Goal: Find specific page/section: Find specific page/section

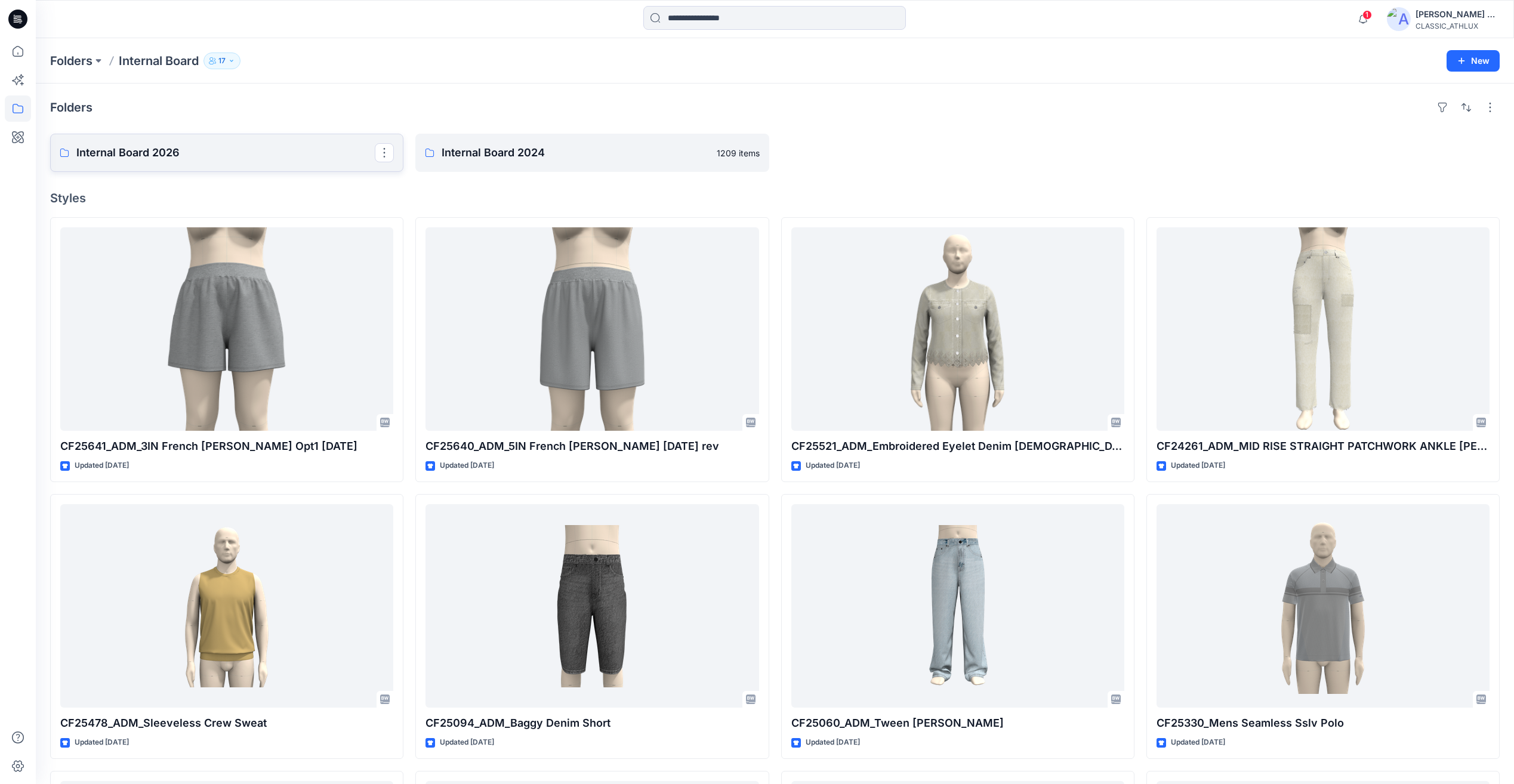
click at [244, 170] on link "Internal Board 2026" at bounding box center [227, 153] width 353 height 38
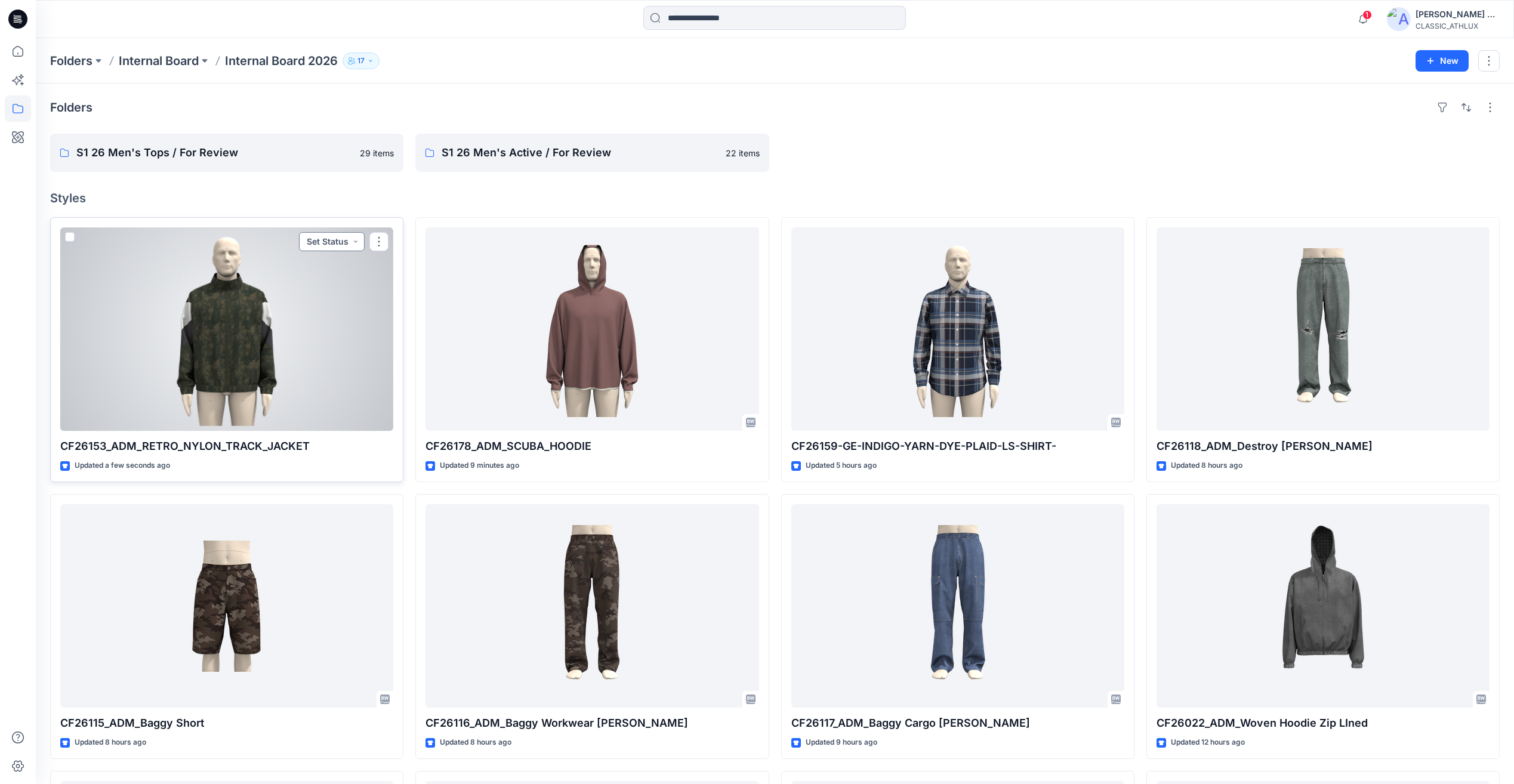
click at [343, 241] on button "Set Status" at bounding box center [331, 241] width 65 height 19
click at [299, 375] on p "Designer Need To Review" at bounding box center [315, 375] width 67 height 15
click at [328, 362] on div at bounding box center [226, 329] width 333 height 203
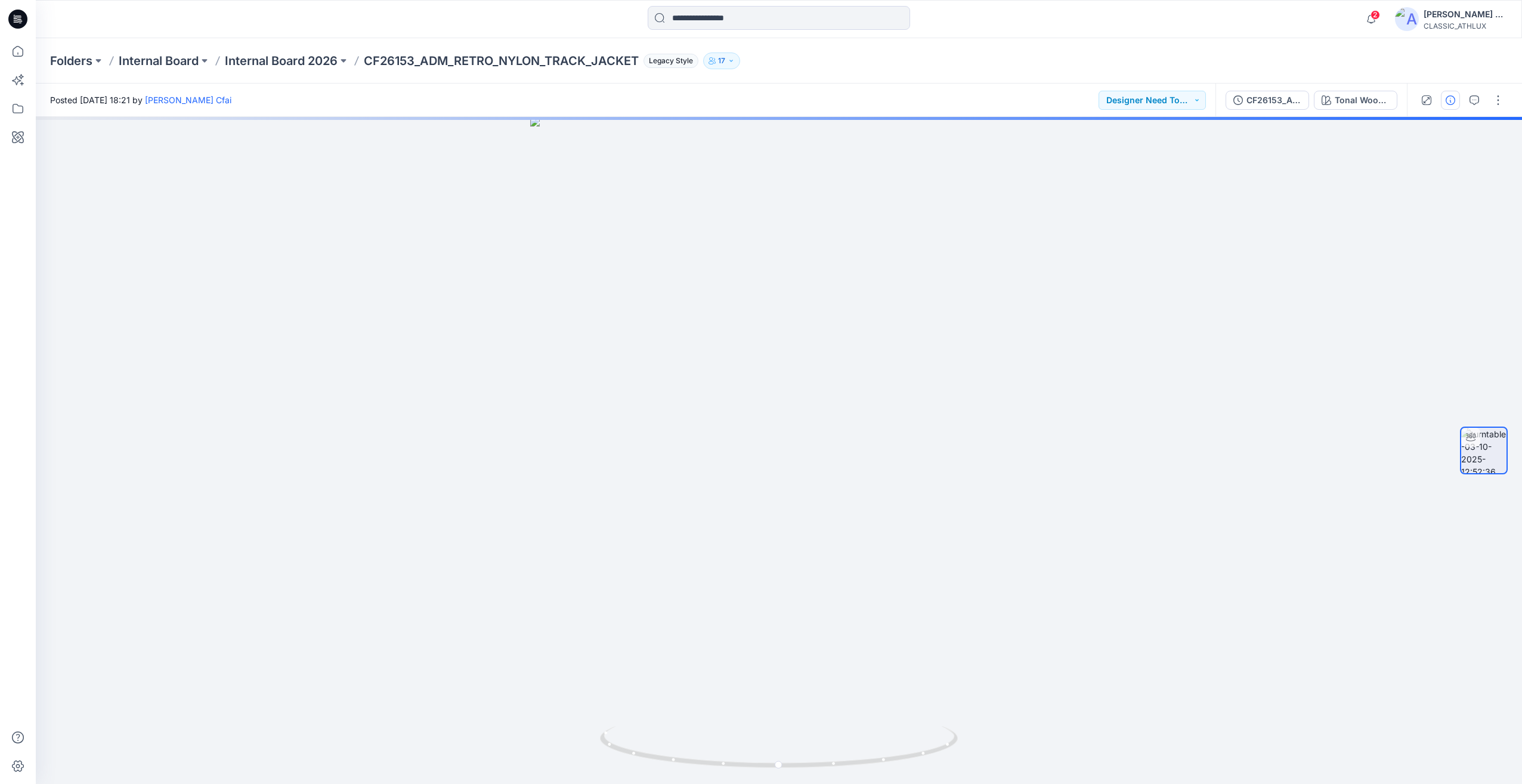
click at [1454, 103] on icon "button" at bounding box center [1451, 100] width 9 height 9
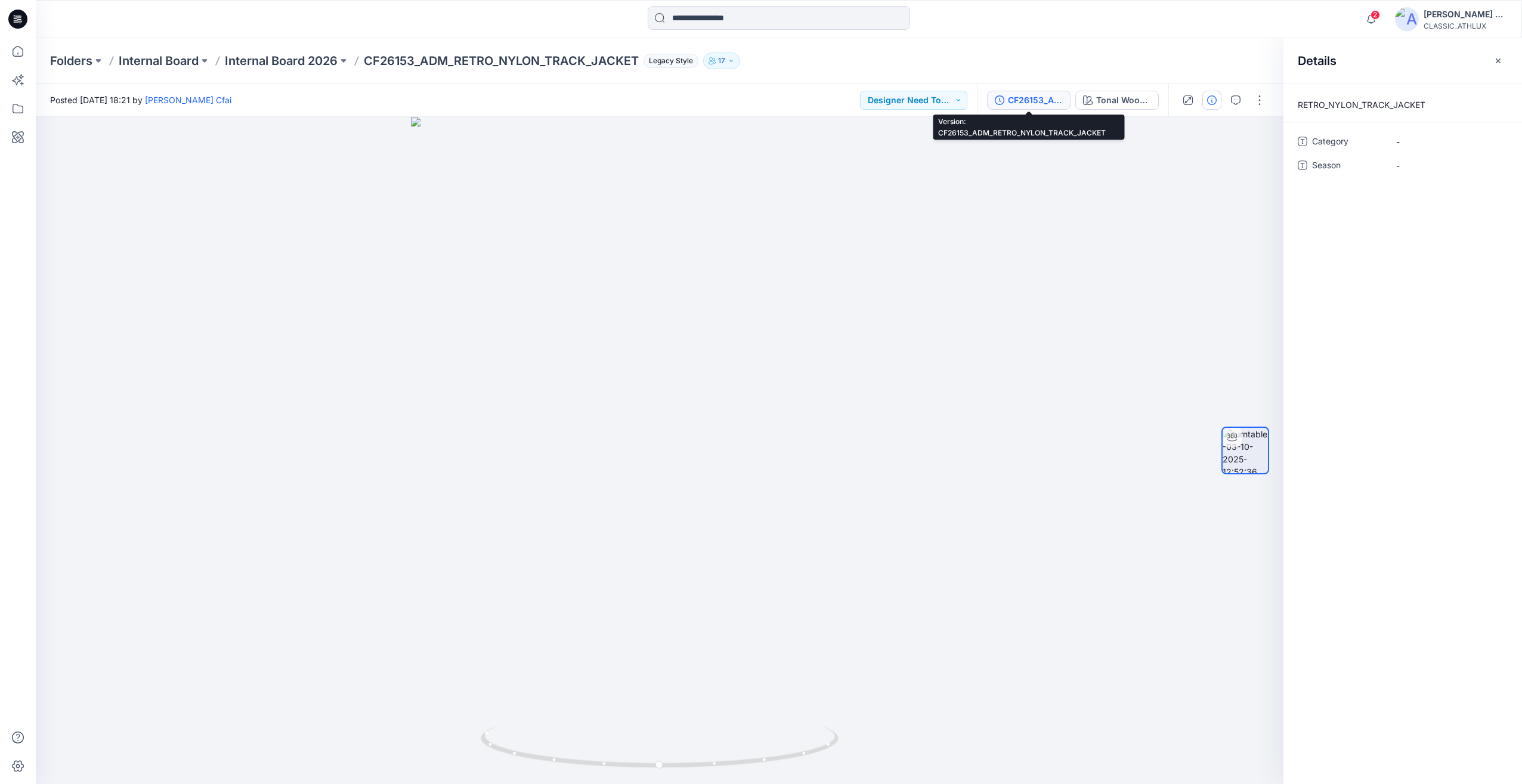
click at [1036, 103] on div "CF26153_ADM_RETRO_NYLON_TRACK_JACKET" at bounding box center [1035, 100] width 55 height 13
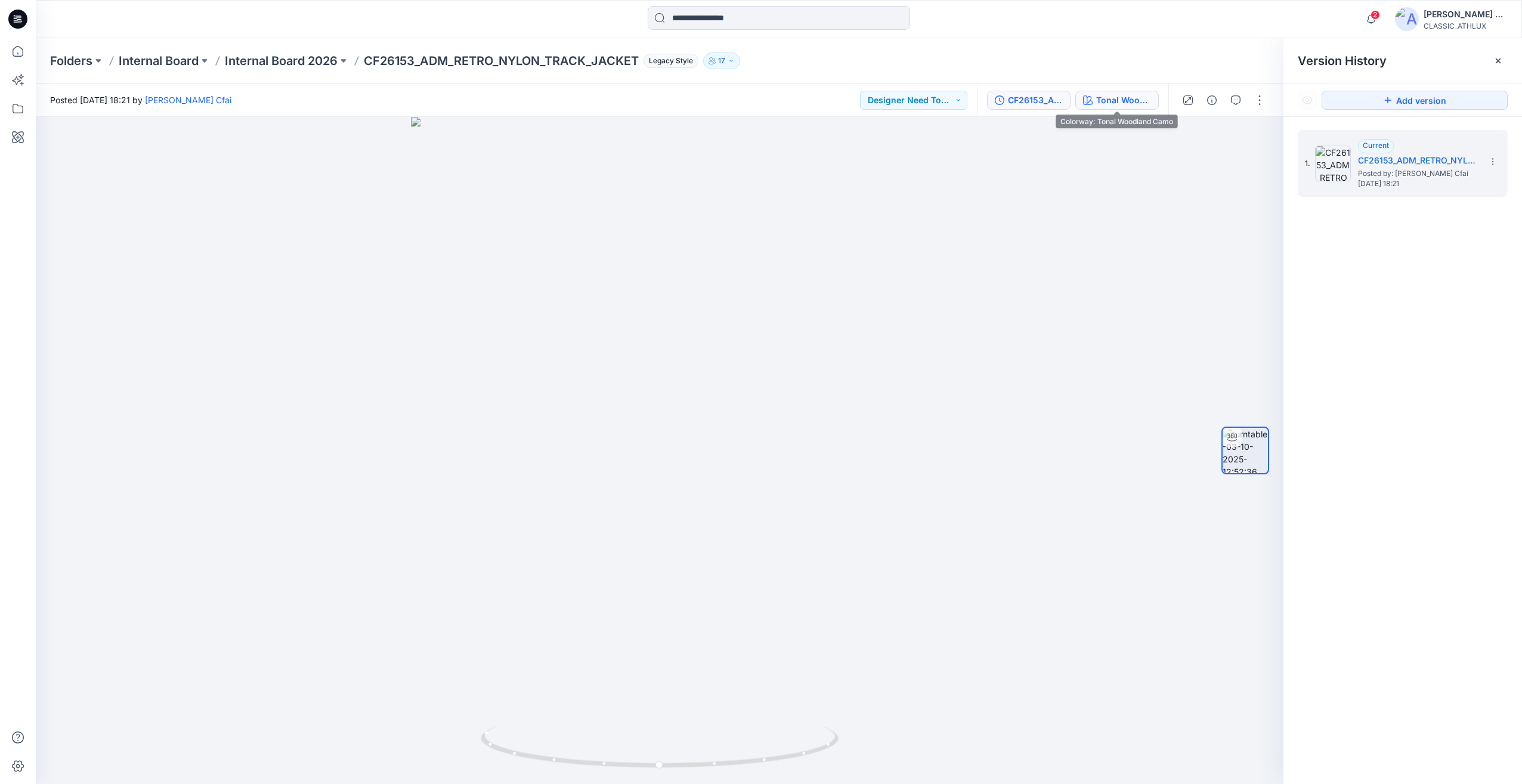
click at [1116, 108] on button "Tonal Woodland Camo" at bounding box center [1117, 100] width 84 height 19
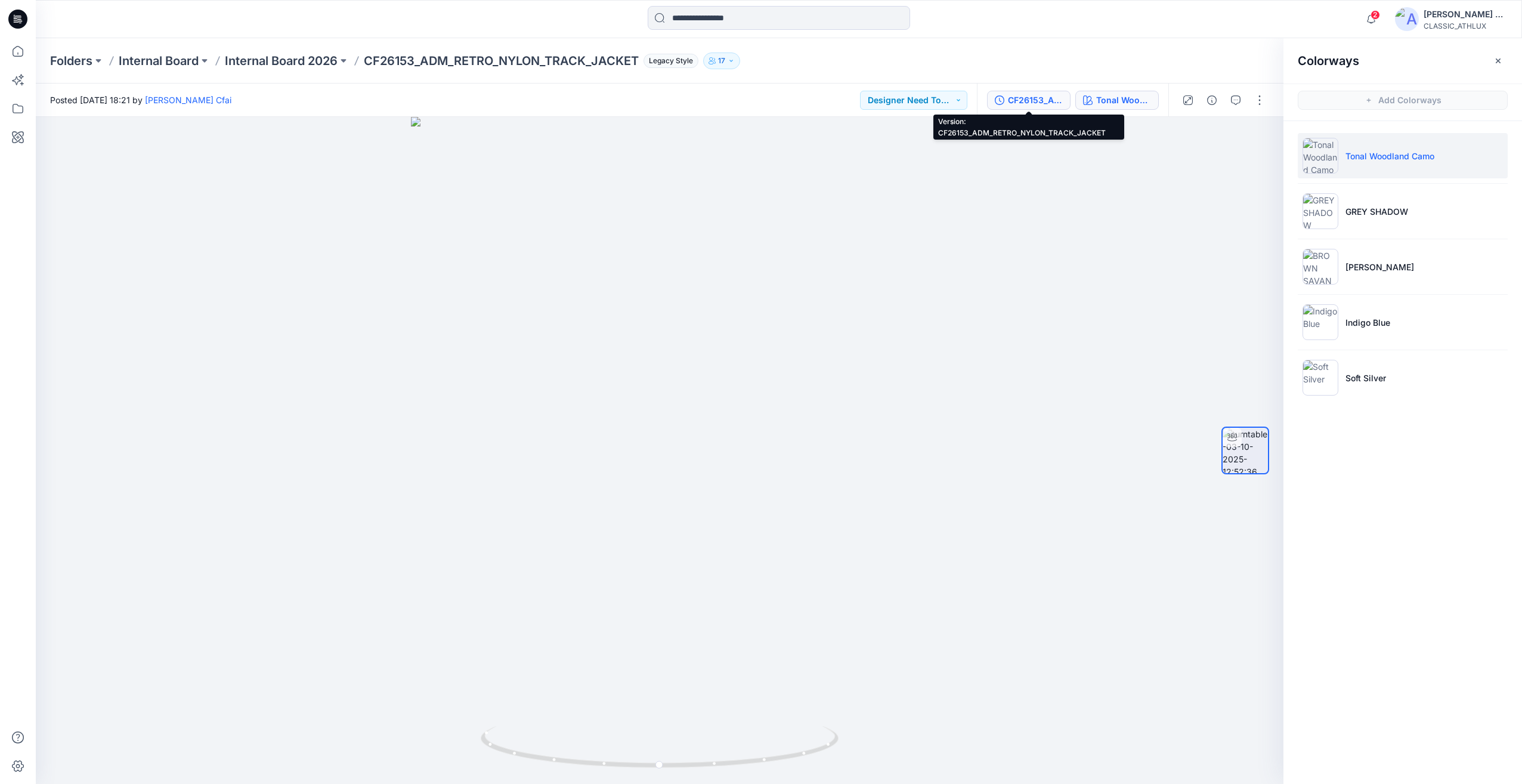
click at [1048, 104] on div "CF26153_ADM_RETRO_NYLON_TRACK_JACKET" at bounding box center [1035, 100] width 55 height 13
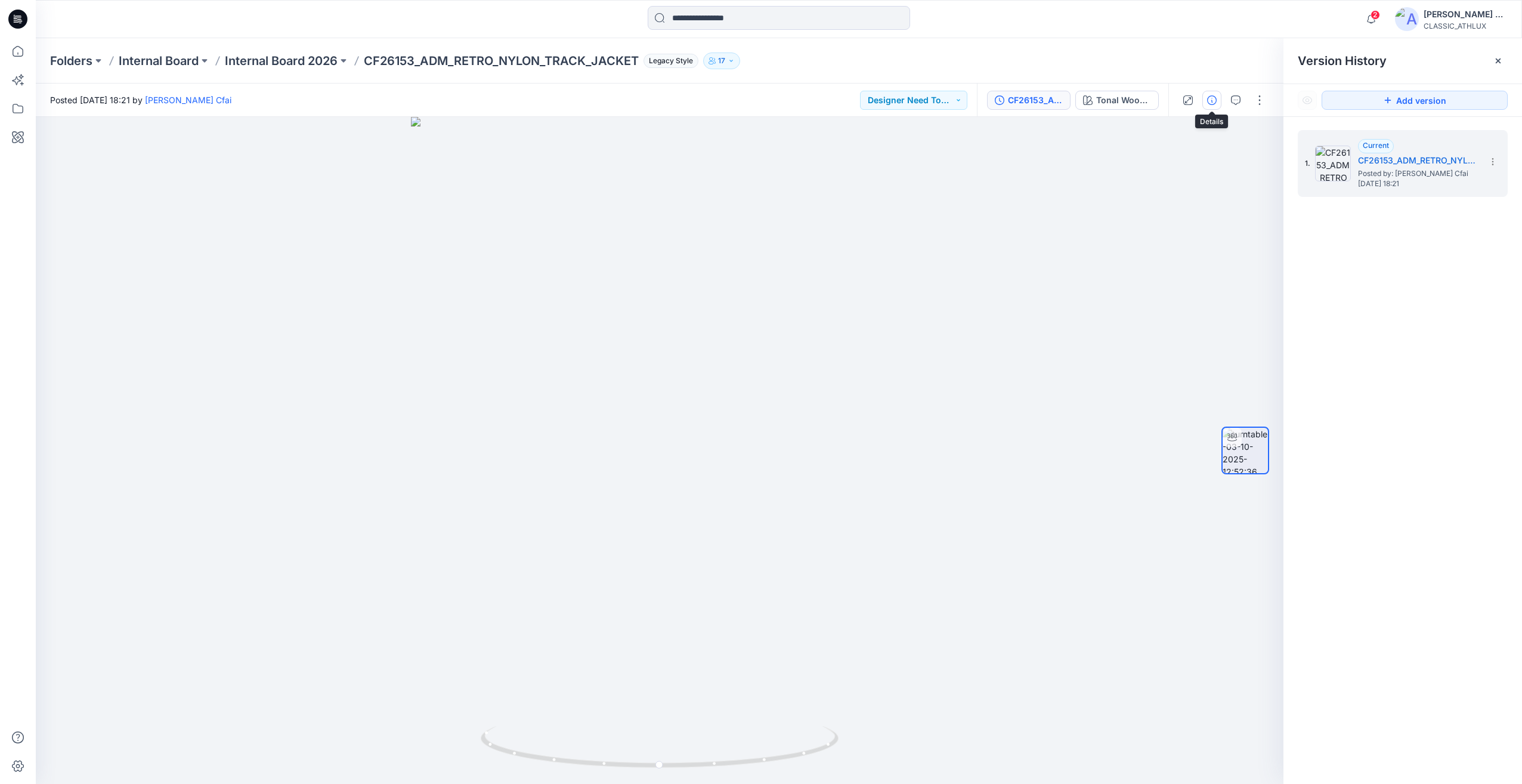
click at [1218, 103] on button "button" at bounding box center [1212, 100] width 19 height 19
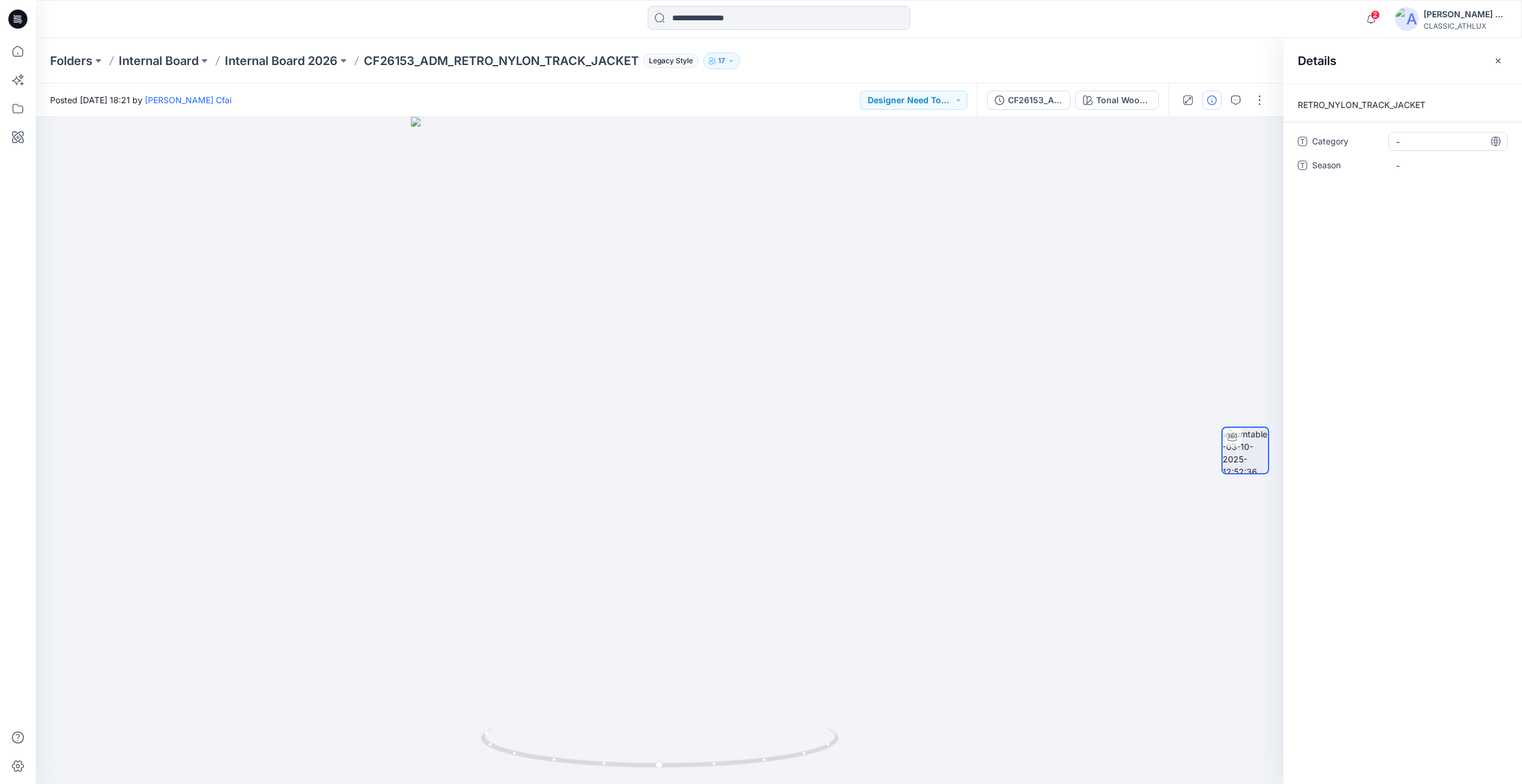
click at [1412, 143] on span "-" at bounding box center [1448, 141] width 104 height 12
type textarea "**********"
click at [1416, 165] on span "-" at bounding box center [1448, 165] width 104 height 12
type textarea "*****"
click at [987, 53] on div "Folders Internal Board Internal Board 2026 CF26153_ADM_RETRO_NYLON_TRACK_JACKET…" at bounding box center [732, 61] width 1365 height 17
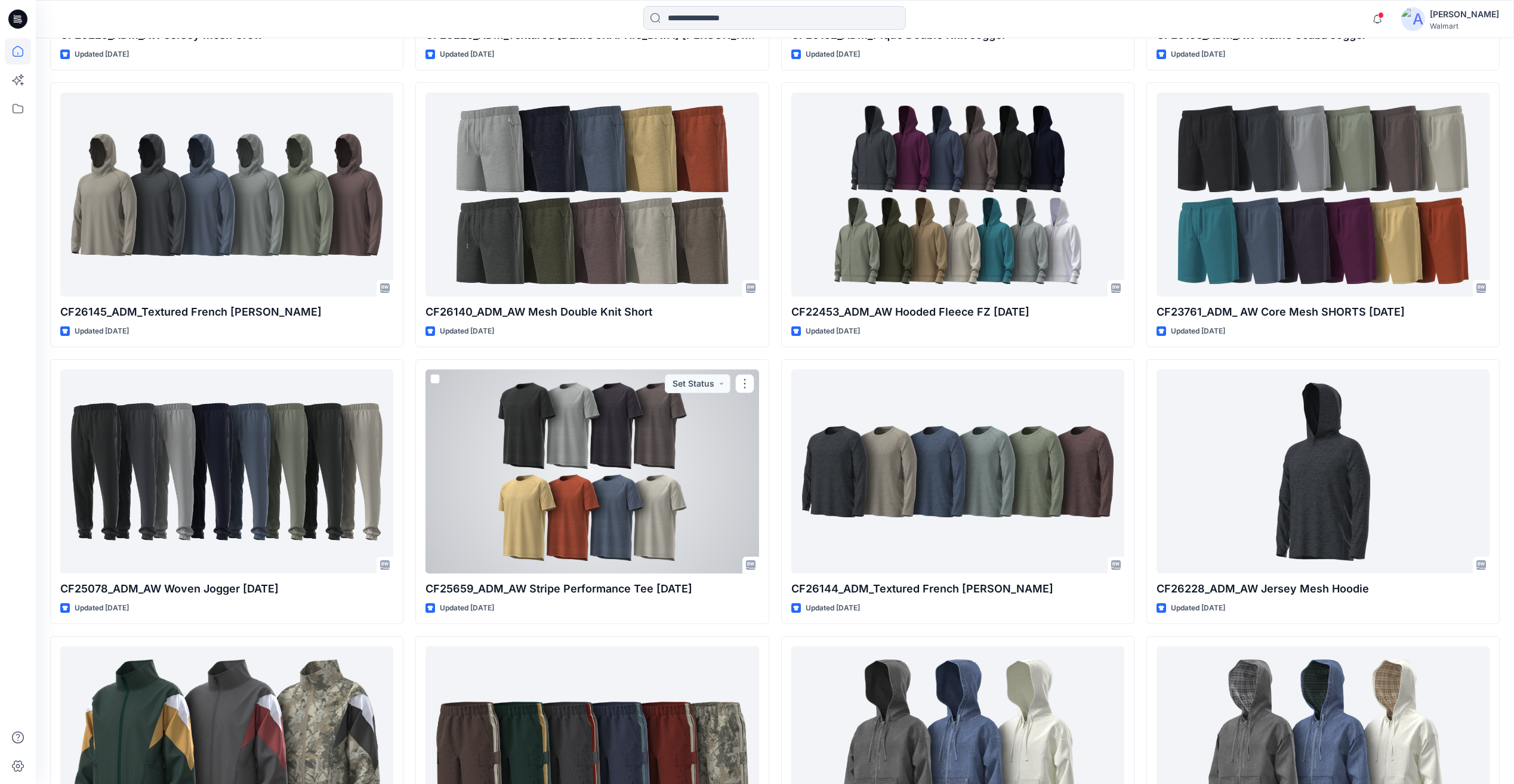
scroll to position [2197, 0]
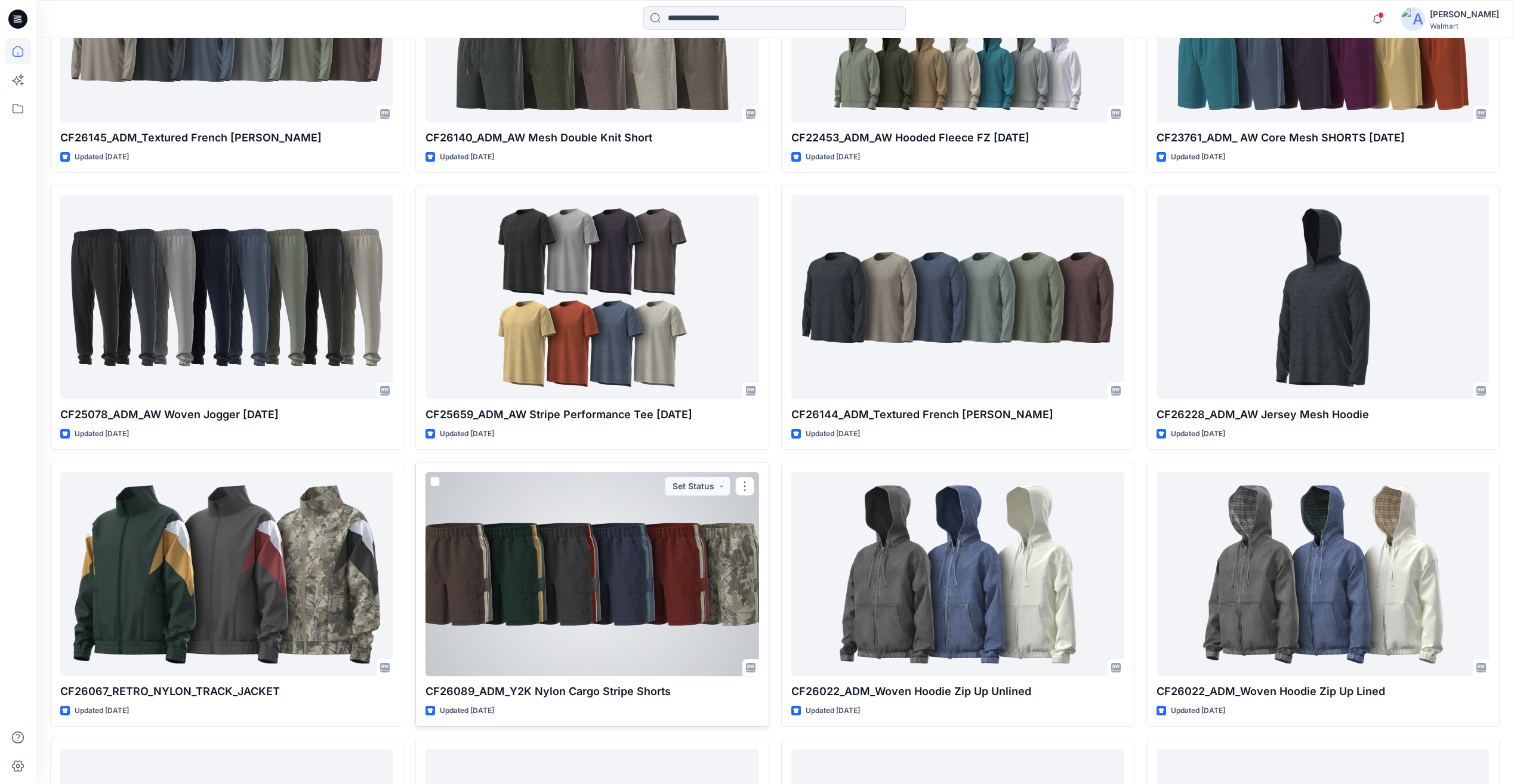
click at [565, 607] on div at bounding box center [591, 573] width 333 height 203
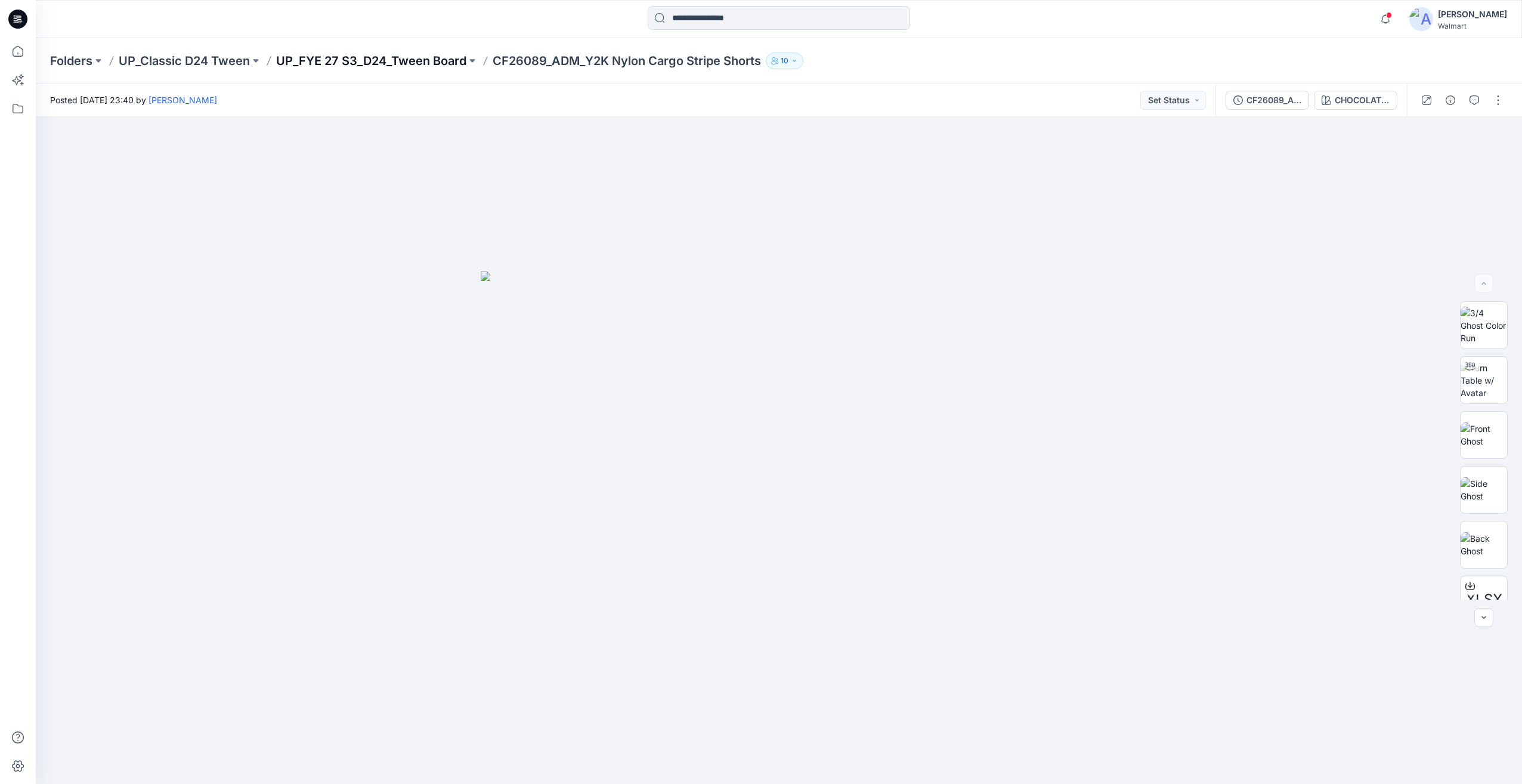
click at [372, 67] on p "UP_FYE 27 S3_D24_Tween Board" at bounding box center [372, 61] width 190 height 17
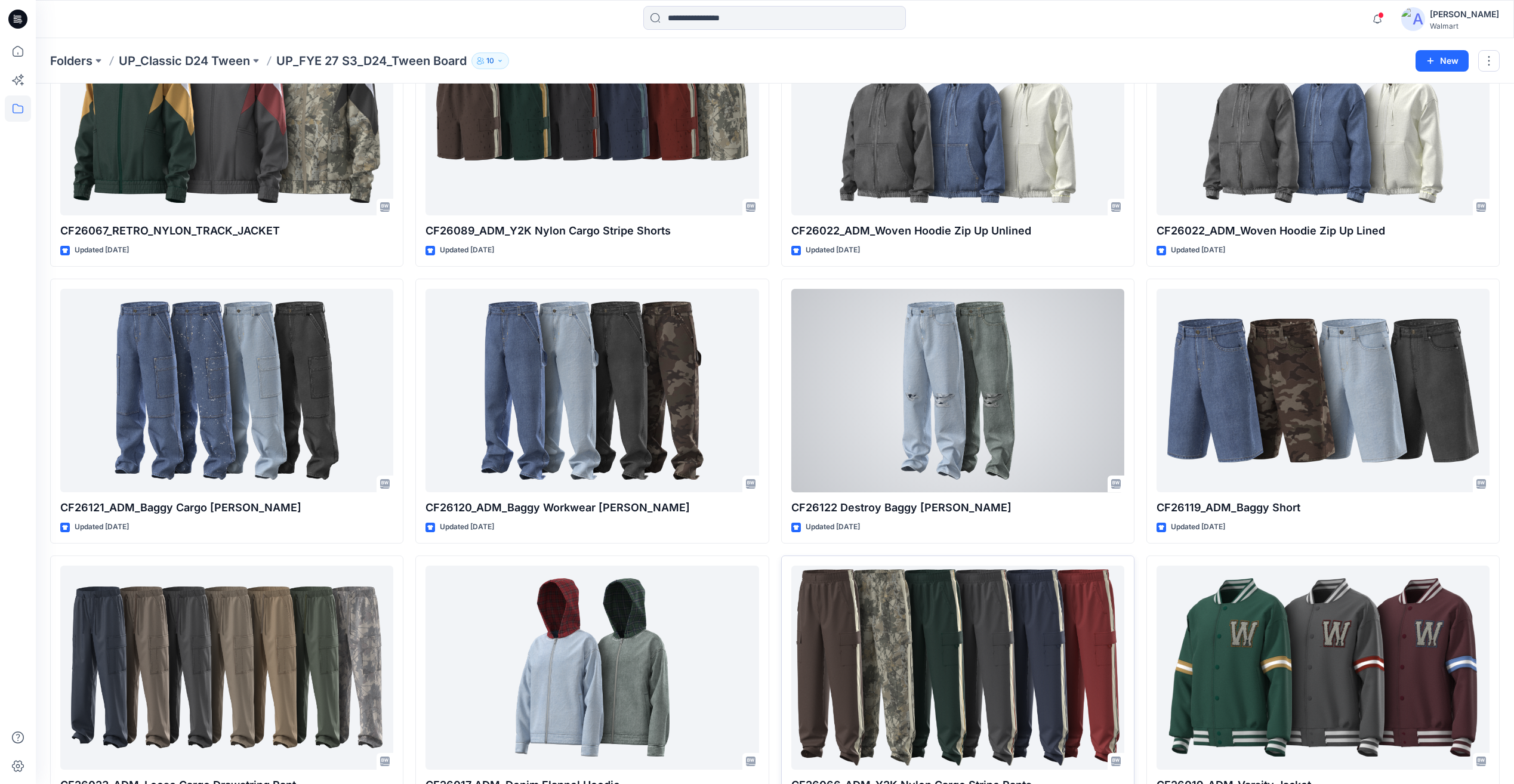
scroll to position [358, 0]
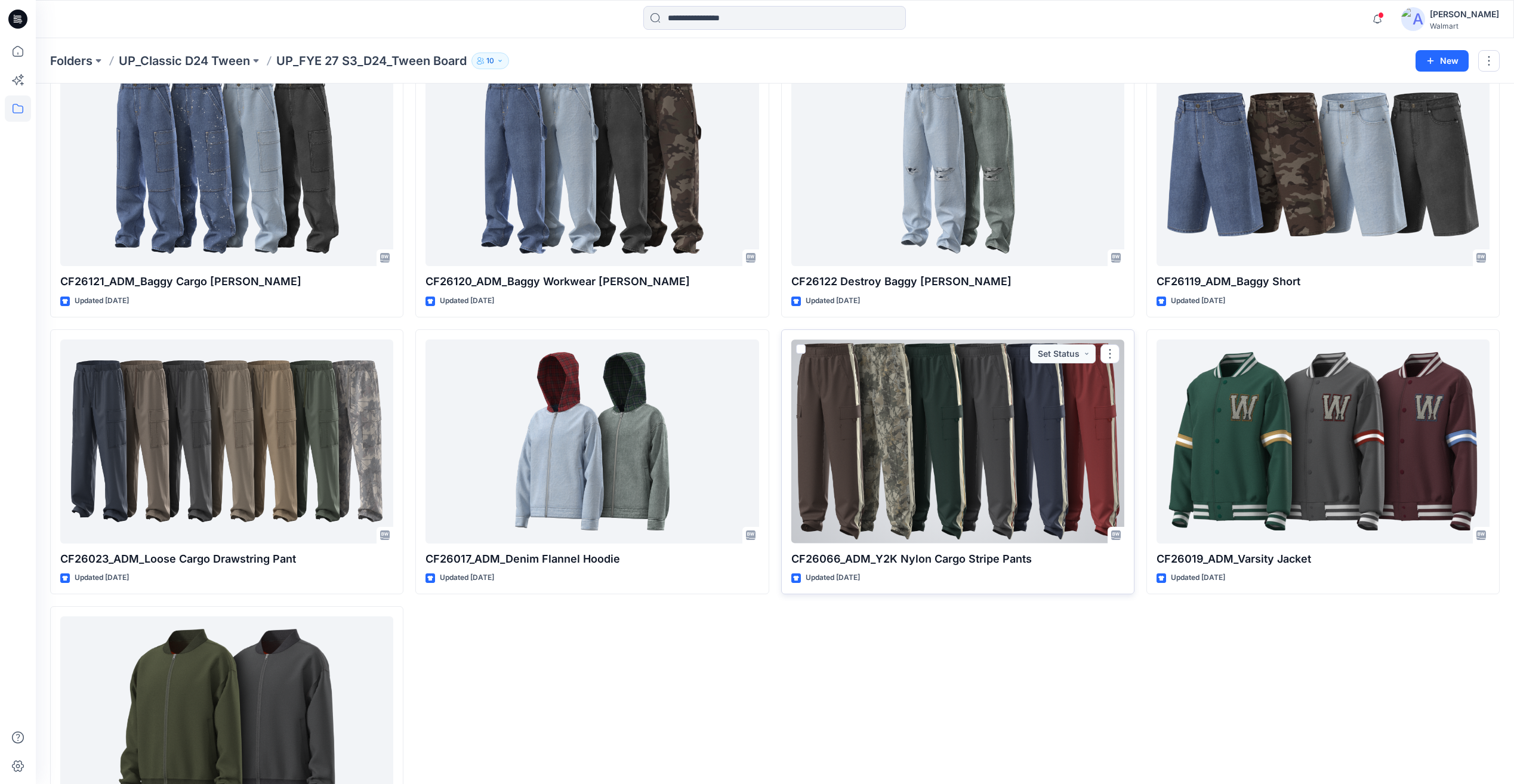
click at [958, 440] on div at bounding box center [957, 441] width 333 height 203
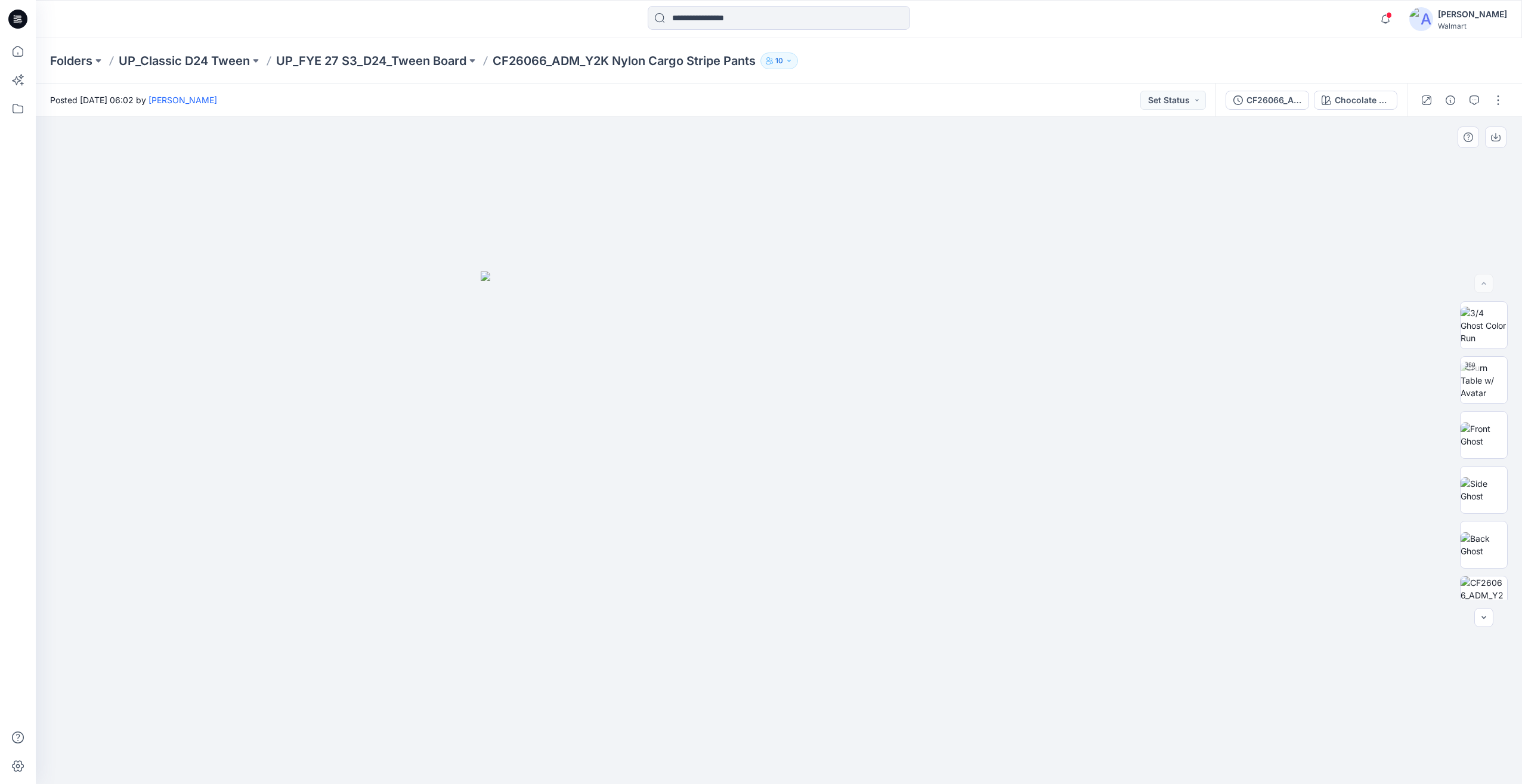
drag, startPoint x: 934, startPoint y: 680, endPoint x: 827, endPoint y: 682, distance: 107.0
click at [827, 682] on div at bounding box center [779, 450] width 1487 height 667
drag, startPoint x: 1186, startPoint y: 622, endPoint x: 1091, endPoint y: 641, distance: 96.9
click at [1091, 641] on div at bounding box center [779, 450] width 1487 height 667
click at [1281, 108] on button "CF26066_ADM_Y2K Nylon Cargo Stripe Pants" at bounding box center [1267, 100] width 84 height 19
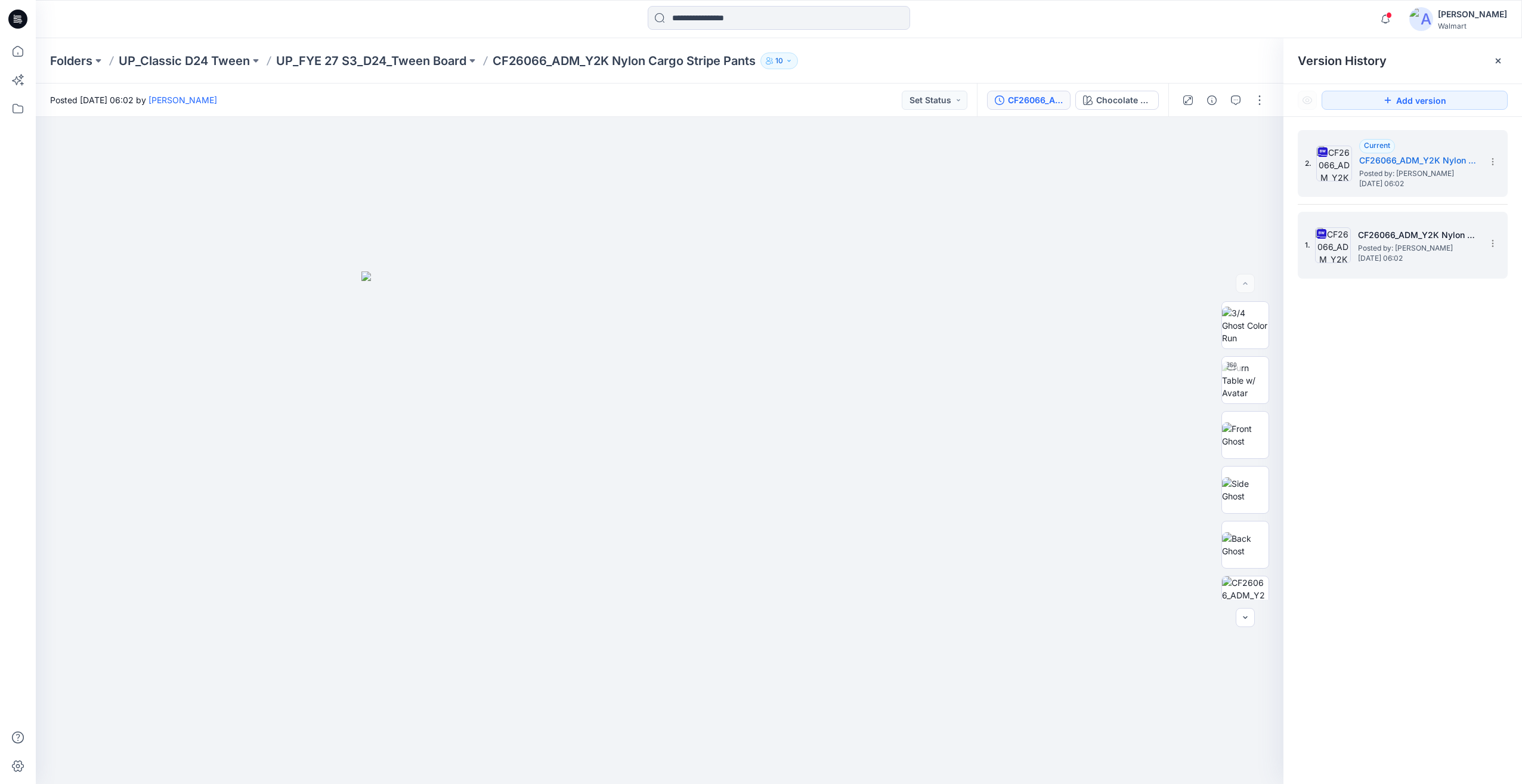
click at [1451, 246] on span "Posted by: [PERSON_NAME]" at bounding box center [1418, 248] width 119 height 12
click at [1444, 180] on span "[DATE] 06:02" at bounding box center [1418, 184] width 119 height 8
click at [1243, 392] on img at bounding box center [1245, 380] width 47 height 38
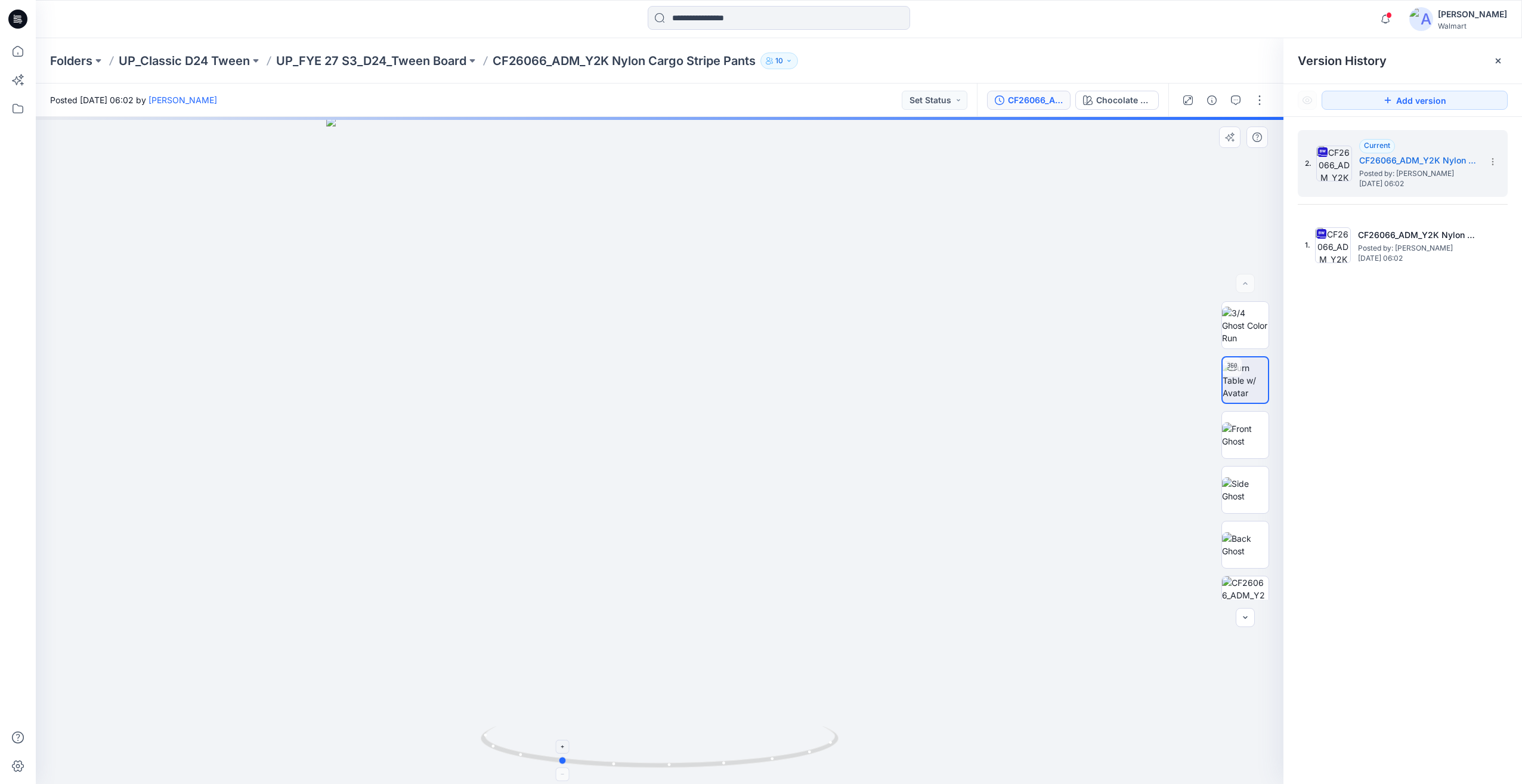
drag, startPoint x: 813, startPoint y: 749, endPoint x: 713, endPoint y: 760, distance: 100.6
click at [713, 760] on icon at bounding box center [661, 748] width 361 height 45
drag, startPoint x: 713, startPoint y: 624, endPoint x: 763, endPoint y: 323, distance: 305.1
drag, startPoint x: 822, startPoint y: 621, endPoint x: 784, endPoint y: 311, distance: 312.3
click at [784, 311] on img at bounding box center [659, 233] width 1102 height 1102
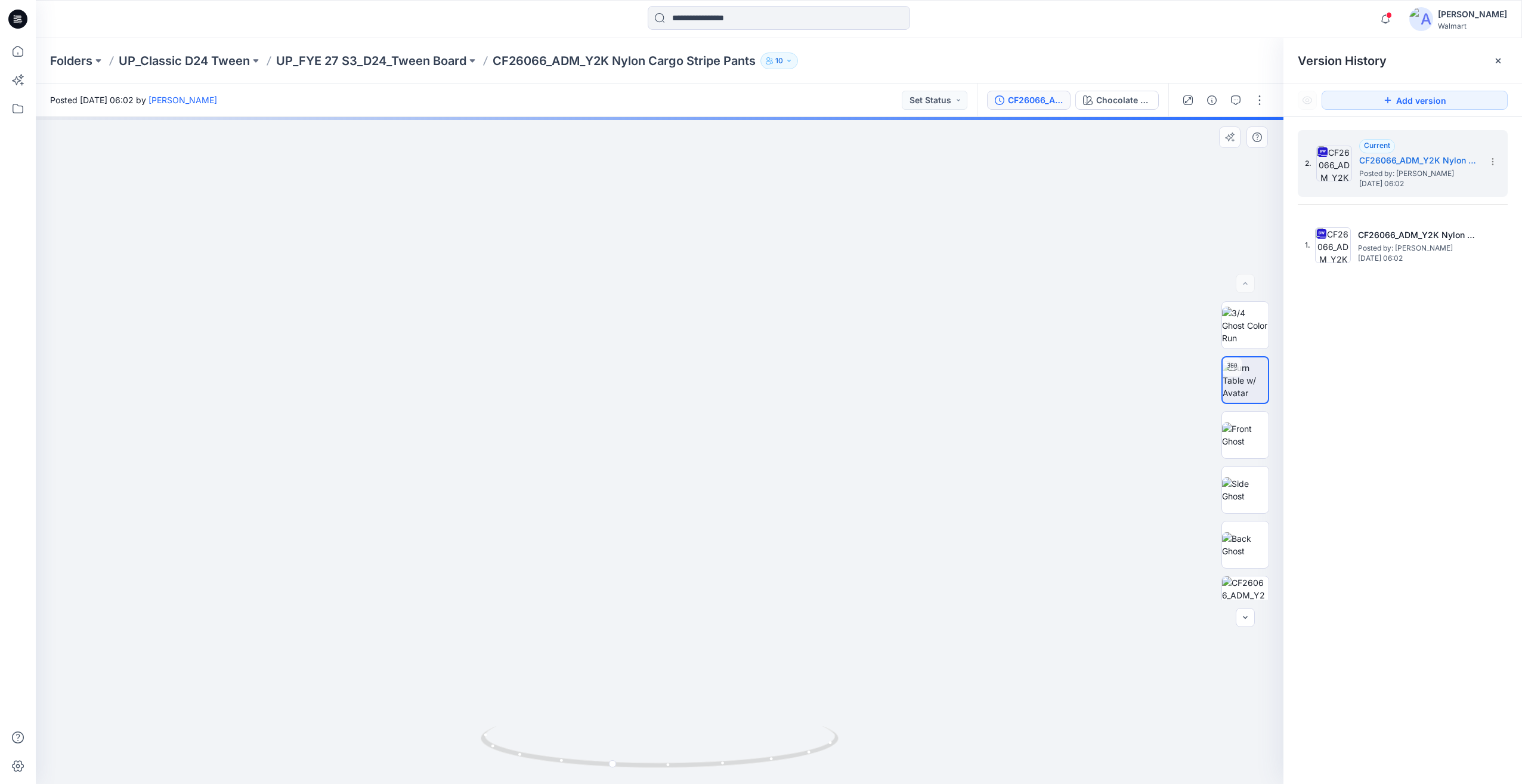
drag, startPoint x: 870, startPoint y: 539, endPoint x: 849, endPoint y: 558, distance: 28.3
click at [842, 477] on img at bounding box center [659, 233] width 1102 height 1102
drag, startPoint x: 816, startPoint y: 744, endPoint x: 998, endPoint y: 673, distance: 195.4
click at [998, 673] on div at bounding box center [660, 450] width 1248 height 667
drag, startPoint x: 1024, startPoint y: 468, endPoint x: 875, endPoint y: 557, distance: 173.6
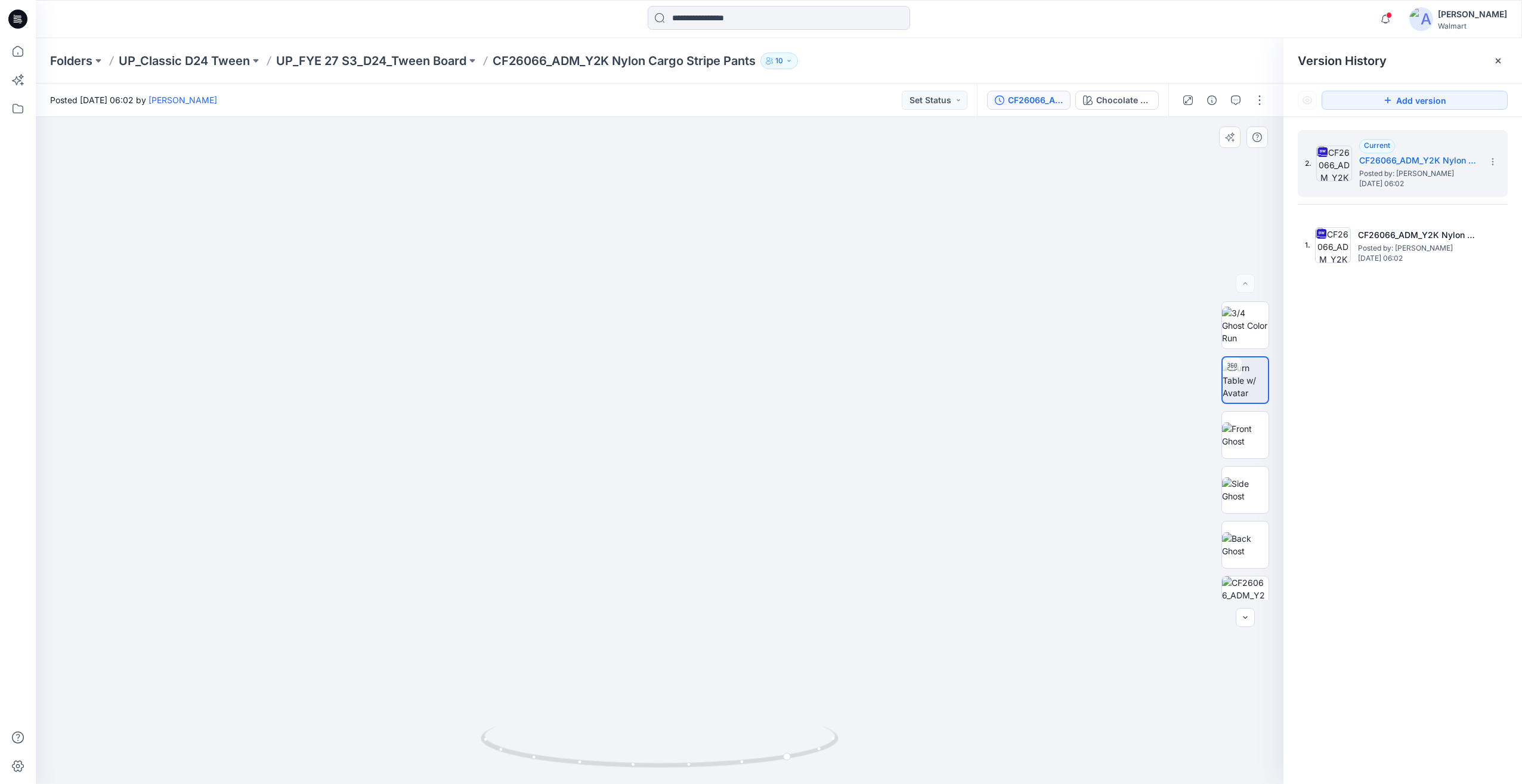
click at [876, 511] on img at bounding box center [659, 263] width 1102 height 1043
drag, startPoint x: 835, startPoint y: 733, endPoint x: 644, endPoint y: 736, distance: 191.0
click at [644, 736] on icon at bounding box center [661, 748] width 361 height 45
click at [233, 61] on p "UP_Classic D24 Tween" at bounding box center [184, 61] width 131 height 17
